Goal: Information Seeking & Learning: Learn about a topic

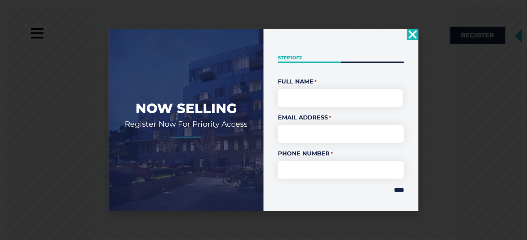
click at [416, 36] on icon "Close" at bounding box center [412, 34] width 11 height 11
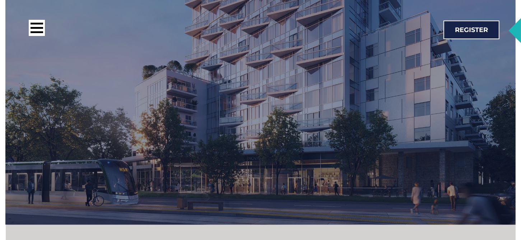
scroll to position [1066, 0]
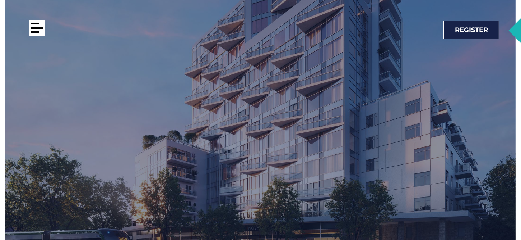
click at [37, 29] on div at bounding box center [37, 28] width 16 height 16
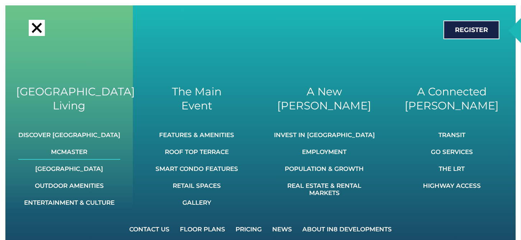
click at [67, 149] on link "McMaster" at bounding box center [69, 152] width 102 height 16
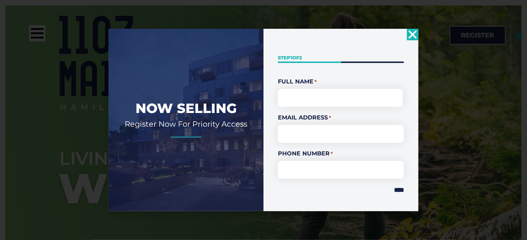
click at [409, 36] on icon "Close" at bounding box center [412, 34] width 11 height 11
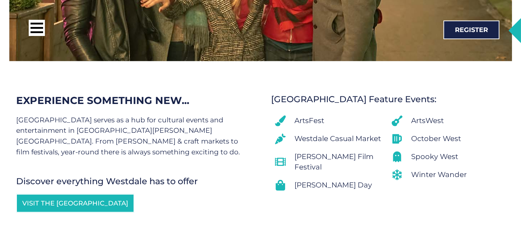
scroll to position [4240, 0]
